Goal: Information Seeking & Learning: Learn about a topic

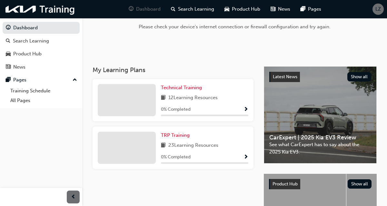
scroll to position [34, 0]
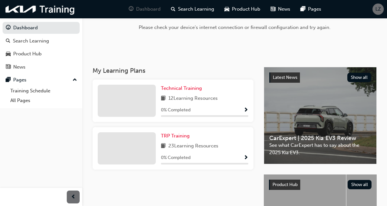
click at [246, 156] on span "Show Progress" at bounding box center [245, 158] width 5 height 6
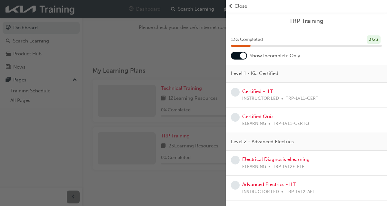
click at [186, 180] on div "button" at bounding box center [112, 103] width 225 height 206
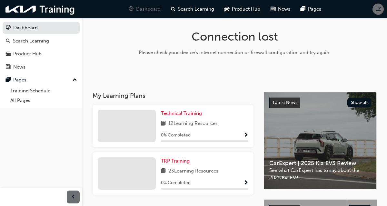
scroll to position [0, 0]
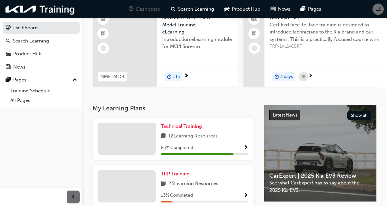
scroll to position [65, 0]
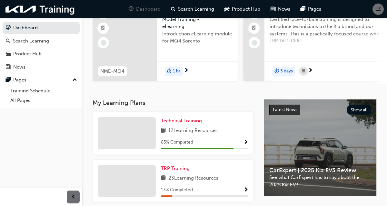
click at [245, 192] on span "Show Progress" at bounding box center [245, 190] width 5 height 6
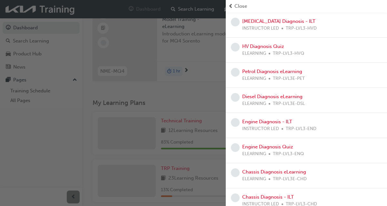
scroll to position [0, 0]
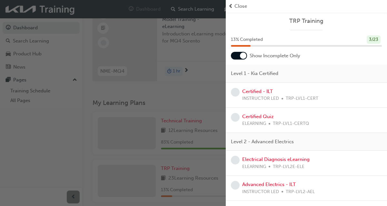
click at [342, 96] on div "Certified - ILT INSTRUCTOR LED TRP-LVL1-CERT" at bounding box center [306, 95] width 151 height 14
click at [182, 99] on div "button" at bounding box center [112, 103] width 225 height 206
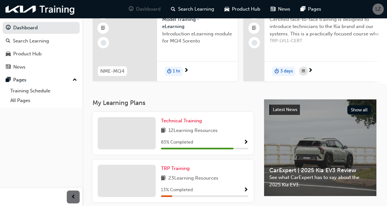
click at [244, 142] on span "Show Progress" at bounding box center [245, 143] width 5 height 6
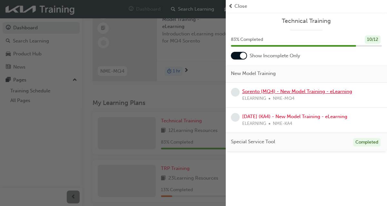
click at [337, 89] on link "Sorento (MQ4) - New Model Training - eLearning" at bounding box center [297, 92] width 110 height 6
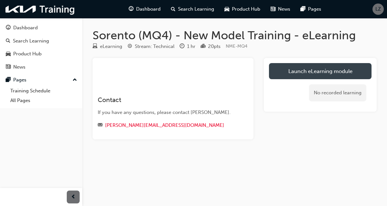
click at [357, 73] on link "Launch eLearning module" at bounding box center [320, 71] width 102 height 16
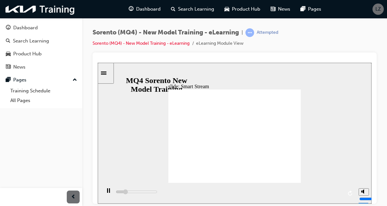
click at [384, 205] on div "Sorento (MQ4) - New Model Training - eLearning | Attempted Sorento (MQ4) - New …" at bounding box center [193, 103] width 387 height 206
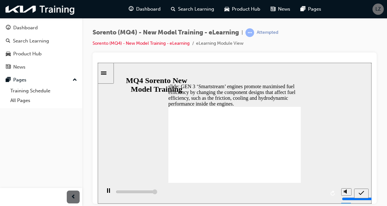
type input "5000"
radio input "true"
click at [361, 192] on icon "submit" at bounding box center [360, 193] width 5 height 4
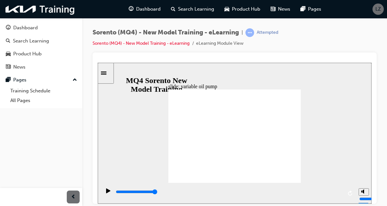
click at [348, 194] on icon "replay" at bounding box center [350, 192] width 5 height 5
click at [107, 193] on icon "play/pause" at bounding box center [108, 190] width 3 height 5
click at [106, 193] on icon "play/pause" at bounding box center [108, 190] width 4 height 5
click at [345, 133] on div "slide: Mid Phase opeartion • Delayed/Advance valve timing ( IVO/IVC control ) -…" at bounding box center [234, 132] width 273 height 141
click at [349, 196] on icon "replay" at bounding box center [350, 192] width 5 height 5
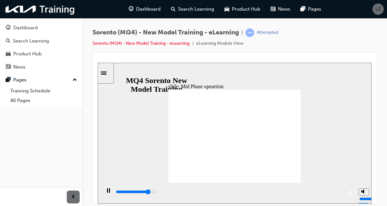
click at [345, 130] on div "slide: Mid Phase opeartion • Delayed/Advance valve timing ( IVO/IVC control ) -…" at bounding box center [234, 132] width 273 height 141
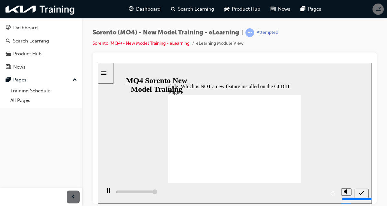
type input "5000"
radio input "true"
click at [361, 191] on icon "submit" at bounding box center [360, 193] width 5 height 6
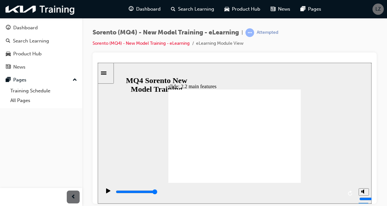
click at [327, 115] on div "slide: 2.2 main features 직선 연결선 3 Group 1 • Aluminium cylinder block - Reduces …" at bounding box center [234, 132] width 273 height 141
click at [348, 196] on icon "replay" at bounding box center [350, 192] width 5 height 5
click at [108, 193] on div "play/pause" at bounding box center [108, 193] width 11 height 11
click at [107, 193] on icon "play/pause" at bounding box center [108, 190] width 4 height 5
click at [109, 191] on rect "play/pause" at bounding box center [109, 190] width 1 height 5
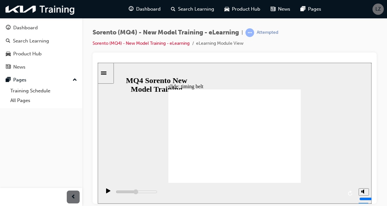
click at [106, 193] on icon "play/pause" at bounding box center [108, 190] width 5 height 5
click at [111, 194] on div "play/pause" at bounding box center [108, 193] width 11 height 11
click at [106, 193] on icon "play/pause" at bounding box center [108, 190] width 5 height 5
click at [305, 134] on div "slide: cooling system 직선 연결선 3 • Overview 그룹 3 Radiator IN Radiator OUT 그룹 10 직…" at bounding box center [234, 132] width 273 height 141
click at [358, 206] on html "Your version of Internet Explorer is outdated and not supported. Please upgrade…" at bounding box center [193, 103] width 387 height 206
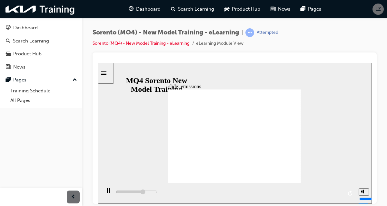
click at [335, 206] on html "Your version of Internet Explorer is outdated and not supported. Please upgrade…" at bounding box center [193, 103] width 387 height 206
click at [109, 193] on div "play/pause" at bounding box center [108, 193] width 11 height 11
click at [106, 193] on icon "play/pause" at bounding box center [108, 190] width 4 height 5
type input "5000"
radio input "true"
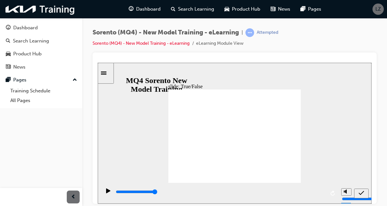
click at [363, 192] on icon "submit" at bounding box center [360, 193] width 5 height 6
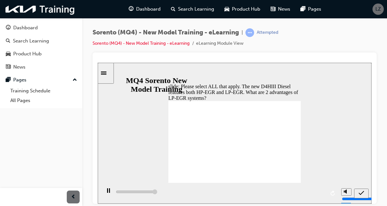
type input "5000"
checkbox input "true"
click at [359, 194] on icon "submit" at bounding box center [360, 193] width 5 height 4
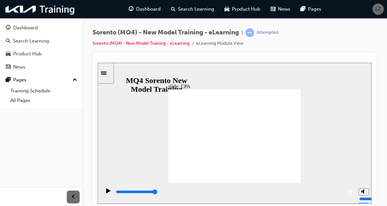
click at [350, 194] on icon "replay" at bounding box center [350, 192] width 5 height 5
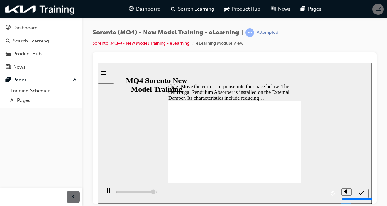
click at [362, 190] on icon "submit" at bounding box center [360, 193] width 5 height 6
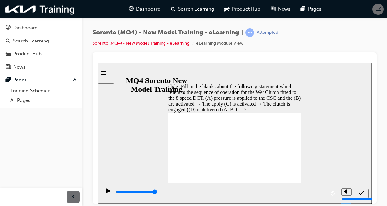
click at [362, 193] on icon "submit" at bounding box center [360, 193] width 5 height 6
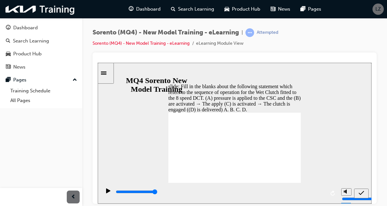
click at [362, 193] on icon "submit" at bounding box center [360, 193] width 5 height 6
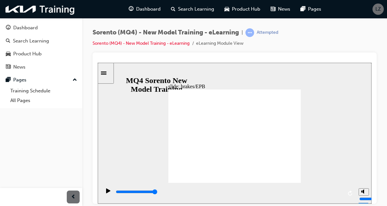
click at [301, 132] on div "slide: brakes/EPB 그룹 90 AutoShape 40 ESC module 그룹 93 AutoShape 40 Brake, EPB 모…" at bounding box center [234, 132] width 273 height 141
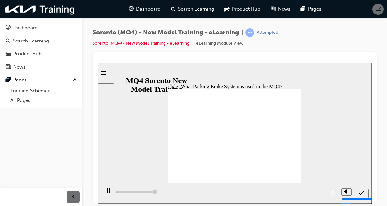
type input "5000"
radio input "true"
click at [363, 192] on icon "submit" at bounding box center [360, 193] width 5 height 6
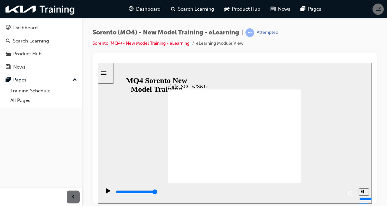
click at [353, 50] on div "Sorento (MQ4) - New Model Training - eLearning | Attempted Sorento (MQ4) - New …" at bounding box center [234, 40] width 284 height 24
click at [335, 108] on div "slide: DAW+ Driver Attention Warning 직선 연결선 4 • Integrates two functions in one…" at bounding box center [234, 132] width 273 height 141
click at [301, 131] on div "slide: DAW+ Driver Attention Warning 직선 연결선 4 • Integrates two functions in one…" at bounding box center [234, 132] width 273 height 141
click at [301, 132] on div "slide: Rear Radar 직선 연결선 3 모서리가 둥근 직사각형 17 ■ Main features - Type: short-range …" at bounding box center [234, 132] width 273 height 141
type input "5600"
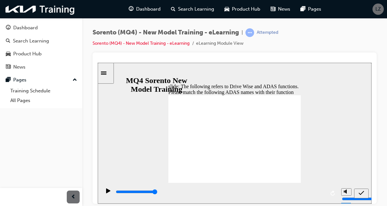
click at [360, 194] on icon "submit" at bounding box center [360, 193] width 5 height 4
click at [363, 196] on div "submit" at bounding box center [360, 193] width 9 height 7
click at [359, 191] on icon "submit" at bounding box center [360, 193] width 5 height 6
click at [363, 190] on icon "submit" at bounding box center [360, 193] width 5 height 6
click at [362, 191] on icon "submit" at bounding box center [360, 193] width 5 height 6
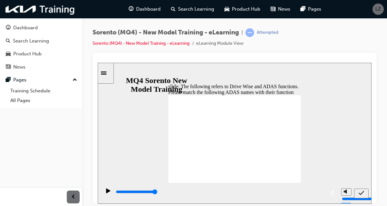
click at [363, 194] on icon "submit" at bounding box center [360, 193] width 5 height 6
click at [366, 194] on div "submit" at bounding box center [360, 193] width 9 height 7
click at [359, 191] on icon "submit" at bounding box center [360, 193] width 5 height 6
click at [232, 45] on li "eLearning Module View" at bounding box center [219, 43] width 47 height 7
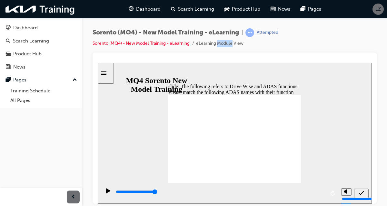
click at [323, 44] on div "Sorento (MQ4) - New Model Training - eLearning | Attempted Sorento (MQ4) - New …" at bounding box center [234, 40] width 284 height 24
click at [331, 190] on icon "replay" at bounding box center [332, 192] width 5 height 5
click at [333, 193] on icon "replay" at bounding box center [332, 192] width 5 height 5
click at [362, 193] on icon "submit" at bounding box center [360, 193] width 5 height 6
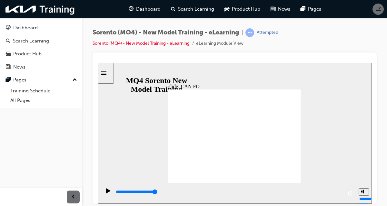
click at [301, 132] on div "slide: CAN FD 직선 연결선 5 ▶ CAN FD: flexible data rate • The speed increases to 20…" at bounding box center [234, 132] width 273 height 141
click at [348, 192] on icon "replay" at bounding box center [350, 192] width 5 height 5
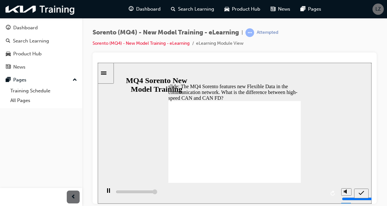
type input "5000"
radio input "true"
click at [363, 193] on icon "submit" at bounding box center [360, 193] width 5 height 6
type input "5000"
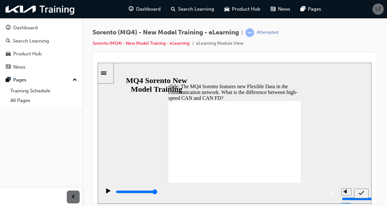
radio input "false"
radio input "true"
click at [358, 194] on icon "submit" at bounding box center [360, 193] width 5 height 6
type input "5000"
radio input "false"
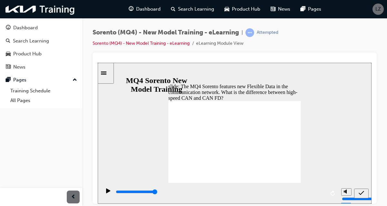
radio input "true"
click at [359, 194] on icon "submit" at bounding box center [360, 193] width 5 height 4
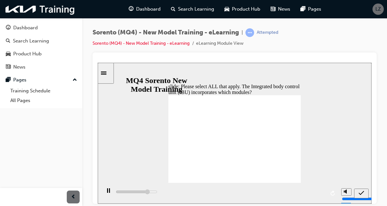
type input "4000"
checkbox input "true"
type input "5000"
checkbox input "true"
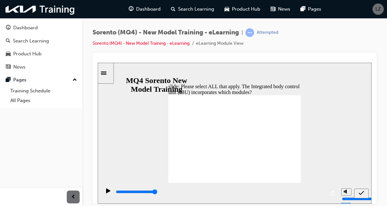
click at [362, 190] on icon "submit" at bounding box center [360, 193] width 5 height 6
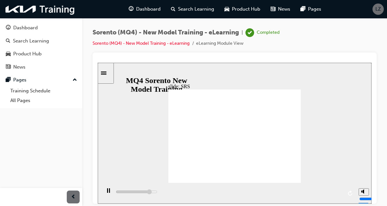
click at [301, 132] on div "slide: SRS 직선 연결선 5 ▶ Centre side airbag (8-airbag) back button.png next button…" at bounding box center [234, 132] width 273 height 141
click at [301, 135] on div "slide: BVM • Provides blind-spot-view images when a turn signal is turned on 직선…" at bounding box center [234, 132] width 273 height 141
click at [301, 132] on div "slide: BVM • Provides blind-spot-view images when a turn signal is turned on 직선…" at bounding box center [234, 132] width 273 height 141
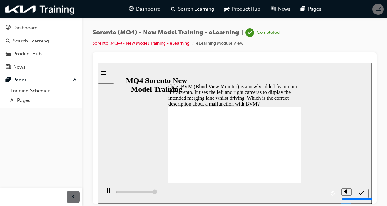
type input "5000"
radio input "true"
click at [358, 195] on div "submit" at bounding box center [360, 193] width 9 height 7
type input "5000"
radio input "true"
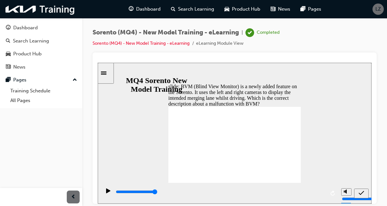
click at [358, 194] on div "submit" at bounding box center [360, 193] width 9 height 7
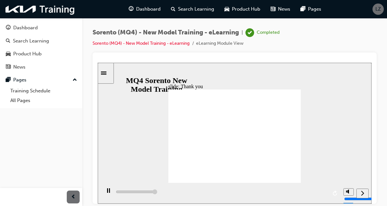
type input "7000"
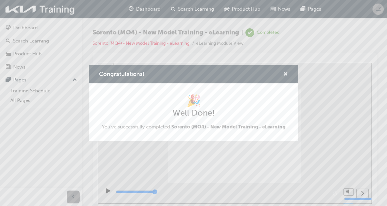
click at [284, 76] on span "cross-icon" at bounding box center [285, 75] width 5 height 6
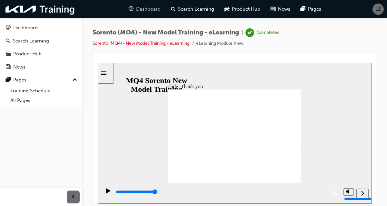
click at [148, 11] on span "Dashboard" at bounding box center [148, 8] width 24 height 7
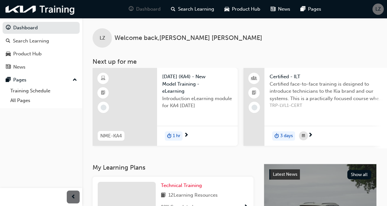
click at [333, 110] on div "Certified - ILT Certified face-to-face training is designed to introduce techni…" at bounding box center [326, 89] width 124 height 43
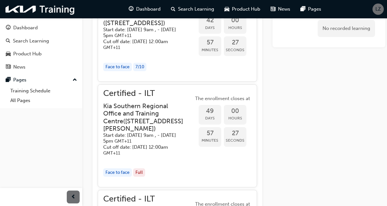
scroll to position [422, 0]
click at [142, 144] on h5 "Start date: Tue 11 Nov 2025, 9am , - Thu 13 Nov 2025, 5pm GMT+11" at bounding box center [143, 138] width 80 height 12
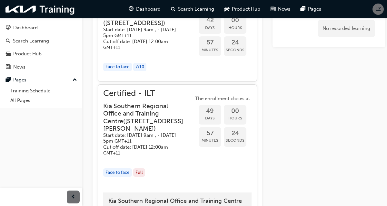
click at [232, 102] on span "The enrollment closes at" at bounding box center [222, 98] width 58 height 7
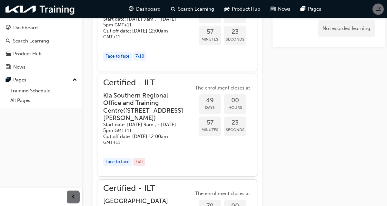
scroll to position [474, 0]
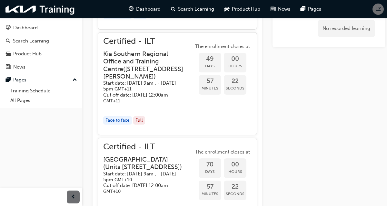
click at [146, 45] on span "Certified - ILT" at bounding box center [148, 41] width 90 height 7
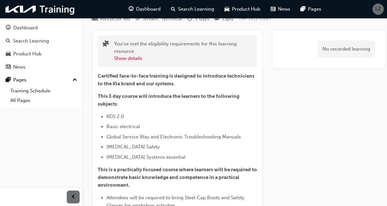
scroll to position [0, 0]
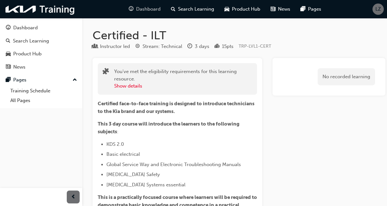
click at [146, 7] on span "Dashboard" at bounding box center [148, 8] width 24 height 7
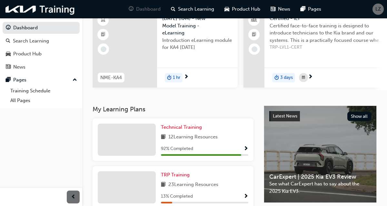
scroll to position [60, 0]
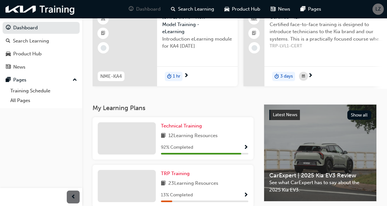
click at [244, 197] on span "Show Progress" at bounding box center [245, 196] width 5 height 6
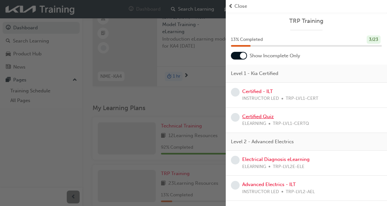
click at [265, 115] on link "Certified Quiz" at bounding box center [258, 117] width 32 height 6
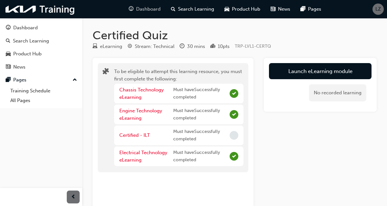
click at [148, 11] on span "Dashboard" at bounding box center [148, 8] width 24 height 7
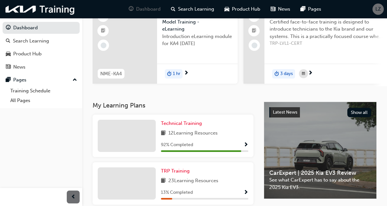
scroll to position [62, 0]
click at [245, 194] on span "Show Progress" at bounding box center [245, 193] width 5 height 6
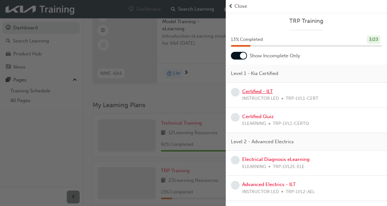
click at [266, 91] on link "Certified - ILT" at bounding box center [257, 92] width 31 height 6
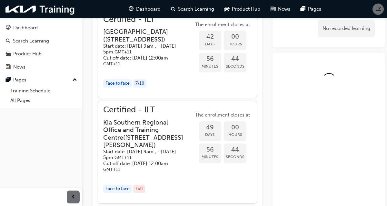
scroll to position [416, 0]
